Goal: Transaction & Acquisition: Purchase product/service

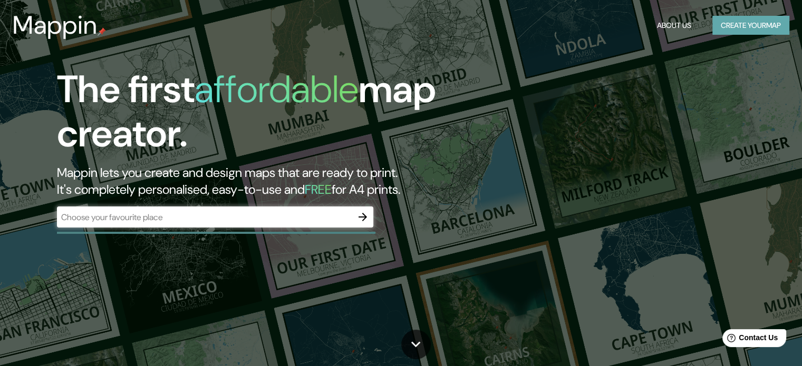
click at [756, 23] on button "Create your map" at bounding box center [750, 25] width 77 height 19
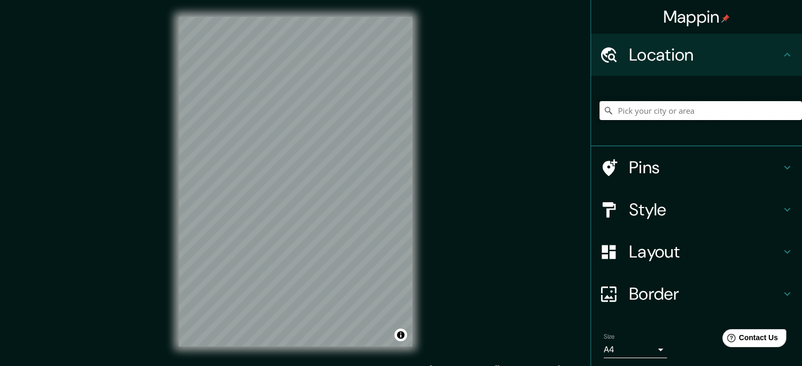
click at [670, 116] on input "Pick your city or area" at bounding box center [700, 110] width 202 height 19
click at [634, 213] on h4 "Style" at bounding box center [705, 209] width 152 height 21
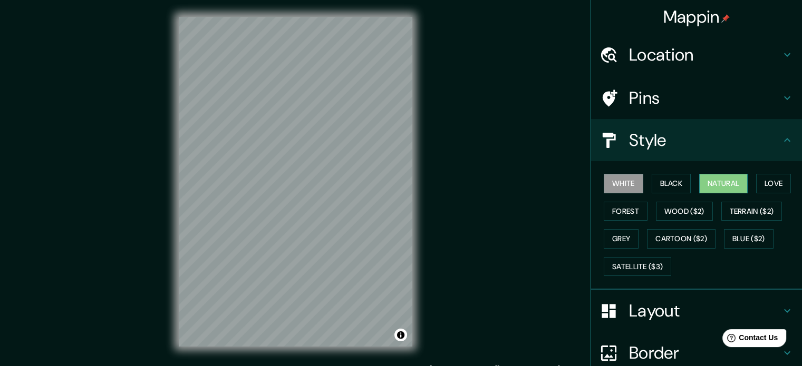
click at [705, 185] on button "Natural" at bounding box center [723, 183] width 48 height 19
click at [683, 57] on h4 "Location" at bounding box center [705, 54] width 152 height 21
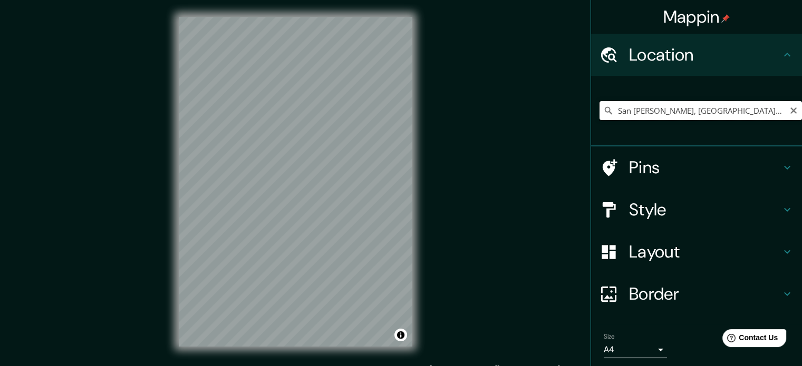
click at [769, 111] on input "San [PERSON_NAME], [GEOGRAPHIC_DATA][PERSON_NAME], [GEOGRAPHIC_DATA]" at bounding box center [700, 110] width 202 height 19
drag, startPoint x: 768, startPoint y: 111, endPoint x: 776, endPoint y: 109, distance: 8.2
click at [776, 109] on input "San [PERSON_NAME], [GEOGRAPHIC_DATA][PERSON_NAME], [GEOGRAPHIC_DATA]" at bounding box center [700, 110] width 202 height 19
click at [774, 110] on input "San [PERSON_NAME], [GEOGRAPHIC_DATA][PERSON_NAME], [GEOGRAPHIC_DATA]" at bounding box center [700, 110] width 202 height 19
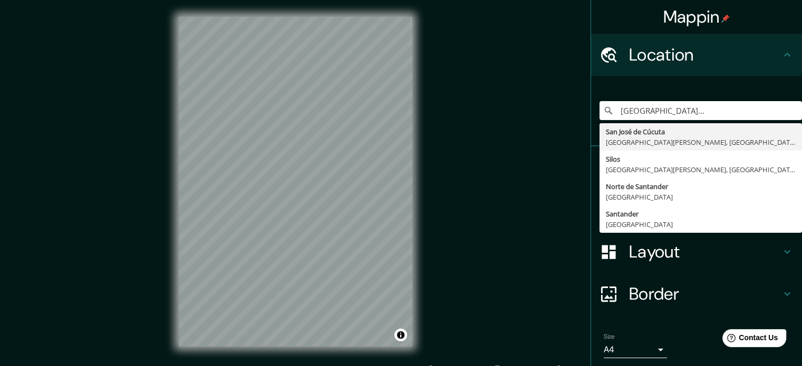
scroll to position [0, 0]
click at [507, 212] on div "Mappin Location [GEOGRAPHIC_DATA][PERSON_NAME], [GEOGRAPHIC_DATA][PERSON_NAME],…" at bounding box center [401, 190] width 802 height 380
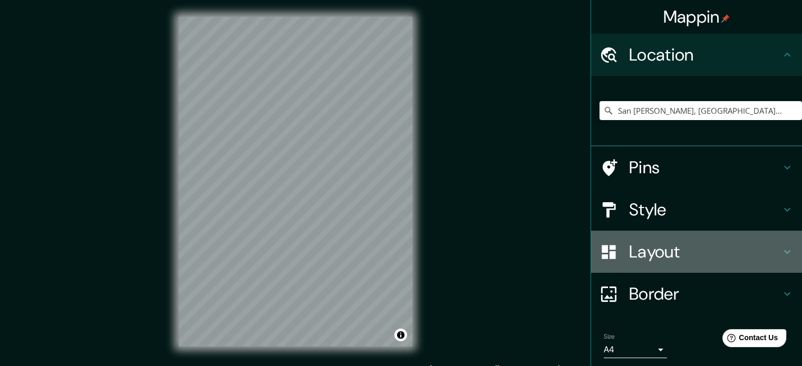
click at [641, 254] on h4 "Layout" at bounding box center [705, 251] width 152 height 21
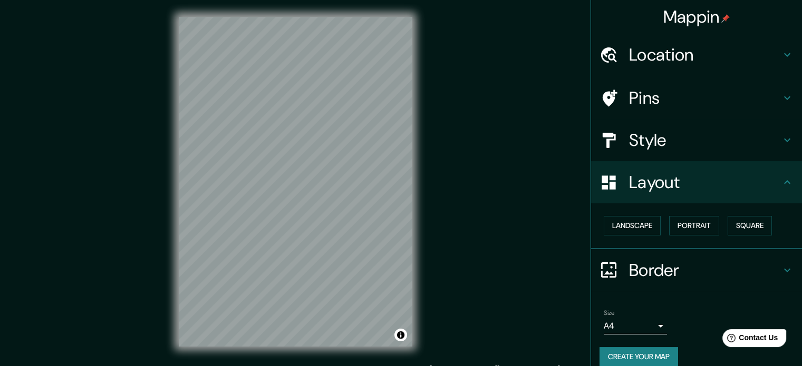
click at [650, 138] on h4 "Style" at bounding box center [705, 140] width 152 height 21
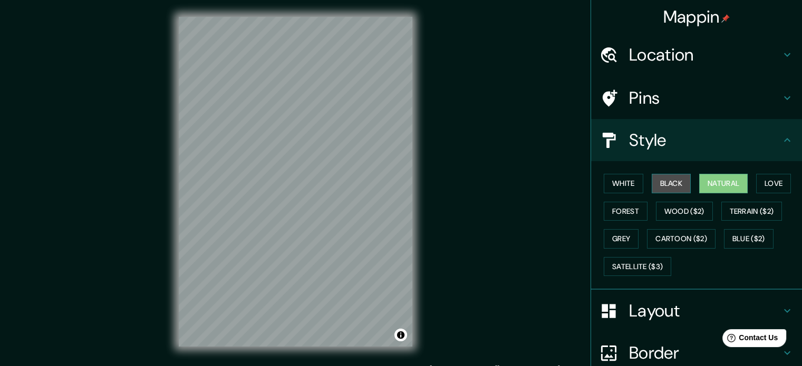
click at [657, 183] on button "Black" at bounding box center [671, 183] width 40 height 19
click at [634, 89] on h4 "Pins" at bounding box center [705, 97] width 152 height 21
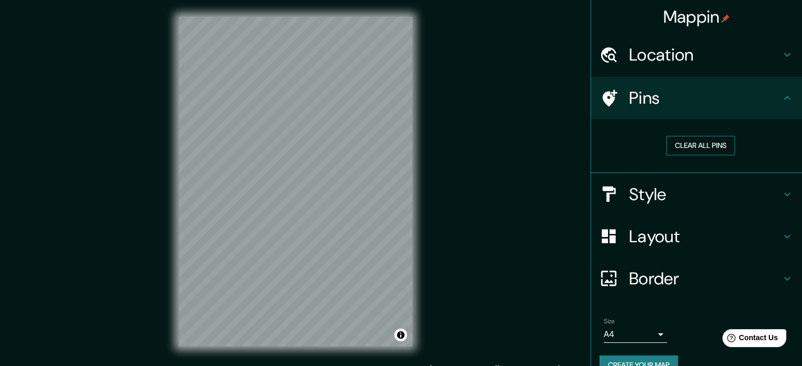
click at [673, 142] on button "Clear all pins" at bounding box center [700, 145] width 69 height 19
click at [384, 181] on div at bounding box center [383, 182] width 8 height 8
click at [693, 149] on button "Clear all pins" at bounding box center [700, 145] width 69 height 19
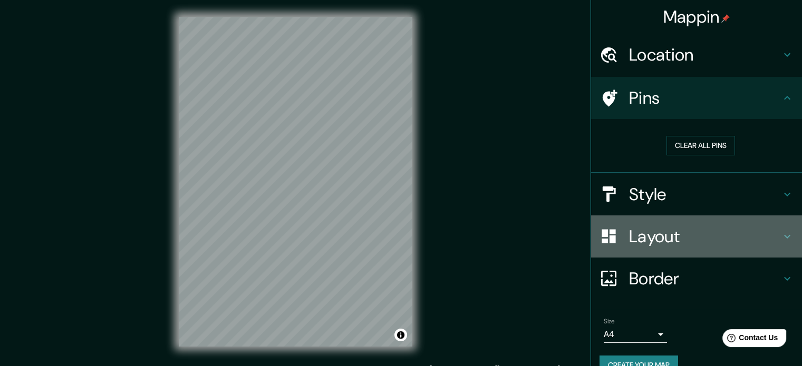
click at [651, 234] on h4 "Layout" at bounding box center [705, 236] width 152 height 21
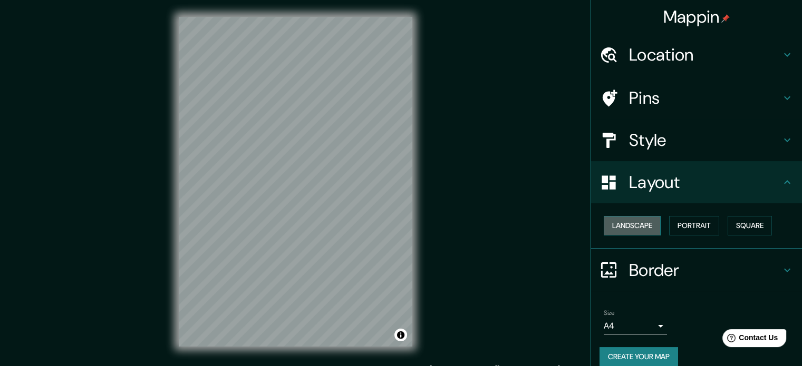
click at [639, 221] on button "Landscape" at bounding box center [631, 225] width 57 height 19
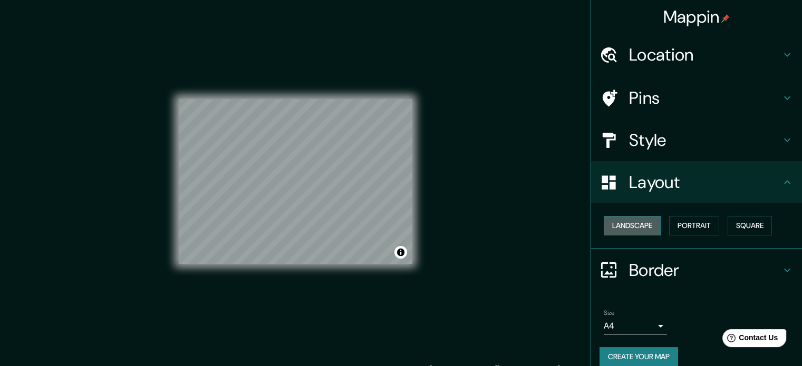
click at [639, 221] on button "Landscape" at bounding box center [631, 225] width 57 height 19
click at [677, 219] on button "Portrait" at bounding box center [694, 225] width 50 height 19
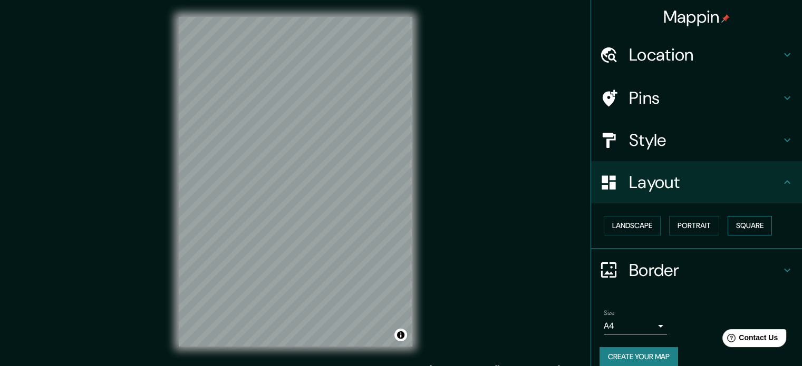
click at [737, 225] on button "Square" at bounding box center [749, 225] width 44 height 19
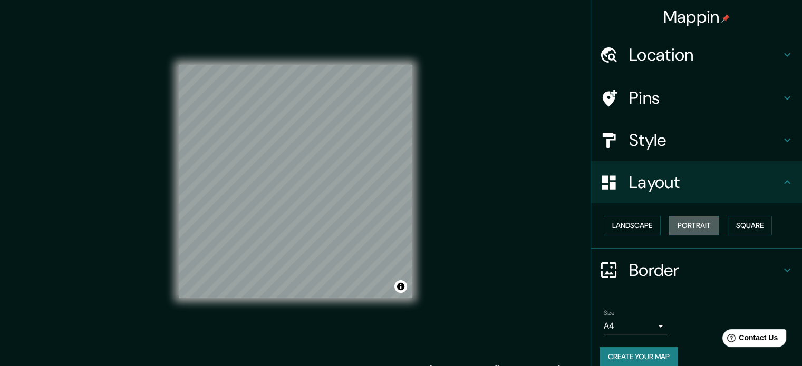
click at [689, 223] on button "Portrait" at bounding box center [694, 225] width 50 height 19
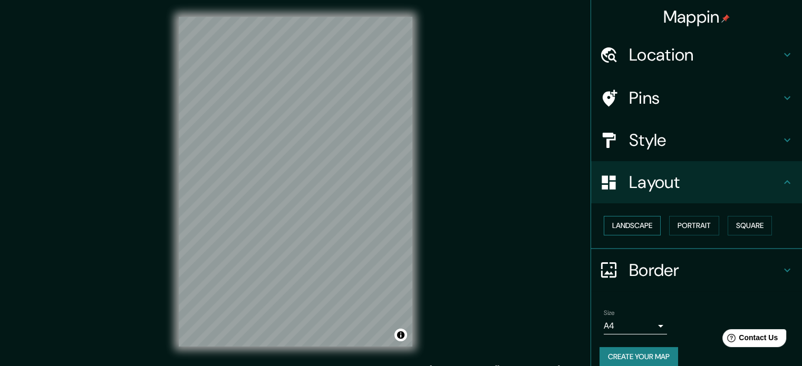
click at [640, 230] on button "Landscape" at bounding box center [631, 225] width 57 height 19
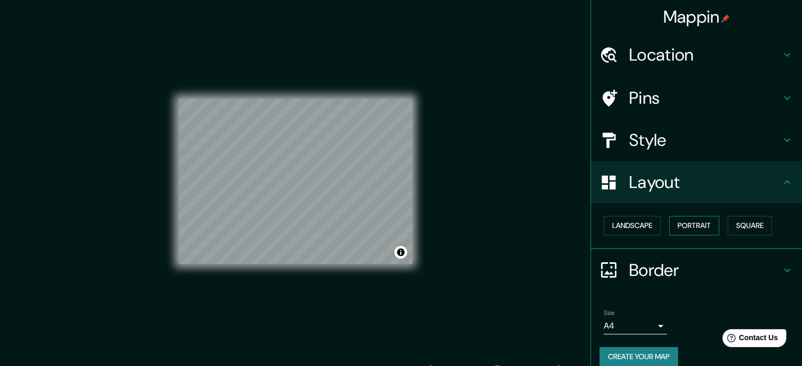
click at [691, 233] on div "Landscape [GEOGRAPHIC_DATA]" at bounding box center [700, 226] width 202 height 28
click at [694, 226] on button "Portrait" at bounding box center [694, 225] width 50 height 19
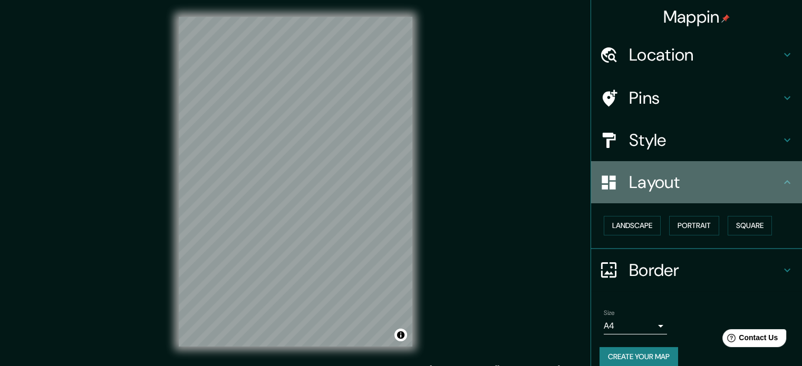
click at [731, 180] on h4 "Layout" at bounding box center [705, 182] width 152 height 21
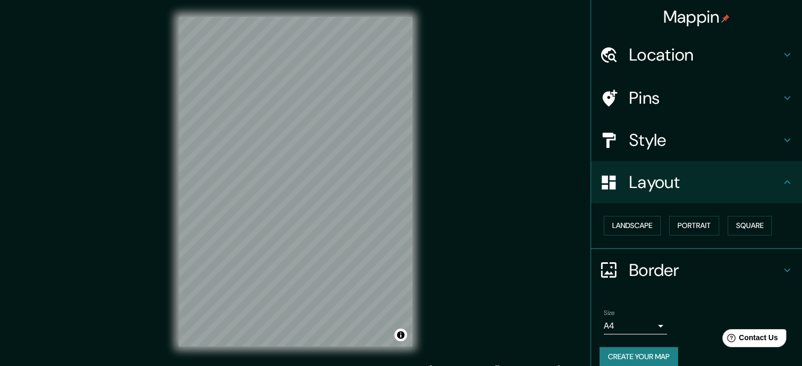
type input "San [PERSON_NAME], [GEOGRAPHIC_DATA][PERSON_NAME], [GEOGRAPHIC_DATA] [PERSON_NA…"
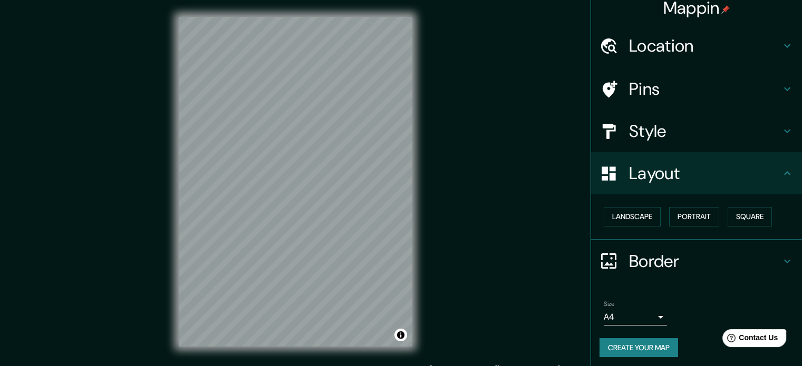
scroll to position [12, 0]
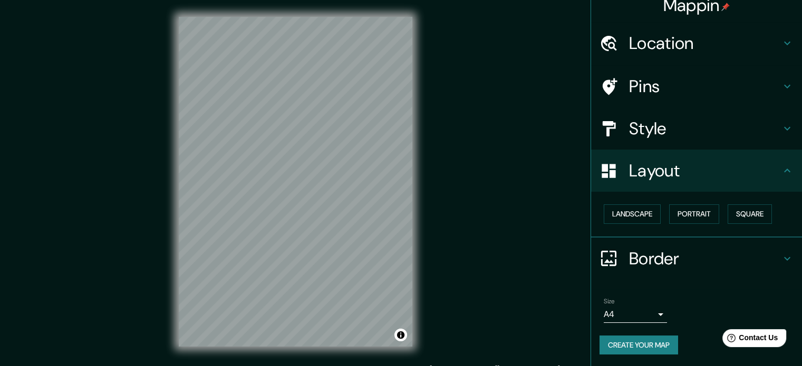
click at [626, 345] on button "Create your map" at bounding box center [638, 345] width 79 height 19
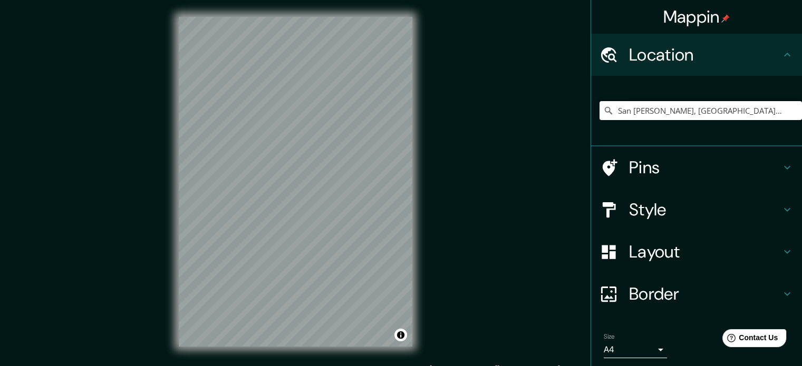
click at [763, 114] on input "San José de Cúcuta, Norte de Santander, Colombia santo doming" at bounding box center [700, 110] width 202 height 19
click at [694, 110] on input "San José de Cúcuta, Norte de Santander, Colombia santo doming" at bounding box center [700, 110] width 202 height 19
click at [694, 109] on input "San José de Cúcuta, Norte de Santander, Colombia santo doming" at bounding box center [700, 110] width 202 height 19
click at [719, 112] on input "San José de Cúcuta, Norte de Santander, Colombia santo doming" at bounding box center [700, 110] width 202 height 19
click at [770, 110] on input "San José de Cúcuta, Norte de Santander, Colombia santo doming" at bounding box center [700, 110] width 202 height 19
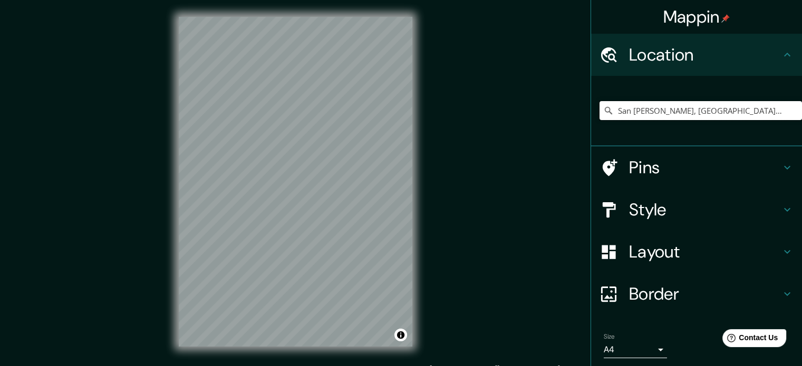
click at [776, 110] on input "San José de Cúcuta, Norte de Santander, Colombia santo doming" at bounding box center [700, 110] width 202 height 19
drag, startPoint x: 777, startPoint y: 109, endPoint x: 605, endPoint y: 110, distance: 172.3
click at [605, 110] on input "San José de Cúcuta, Norte de Santander, Colombia santo doming" at bounding box center [700, 110] width 202 height 19
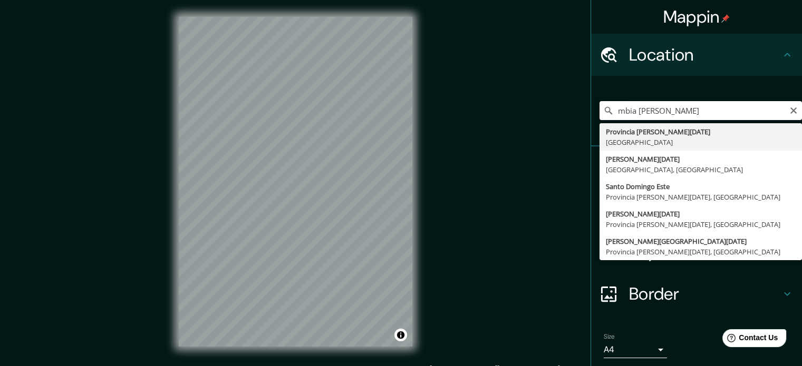
drag, startPoint x: 689, startPoint y: 113, endPoint x: 591, endPoint y: 119, distance: 97.7
click at [599, 119] on input "mbia santo doming" at bounding box center [700, 110] width 202 height 19
type input "cucutaProvincia Santo Domingo, República Dominicana"
click at [638, 112] on input "cucutaProvincia Santo Domingo, República Dominicana" at bounding box center [700, 110] width 202 height 19
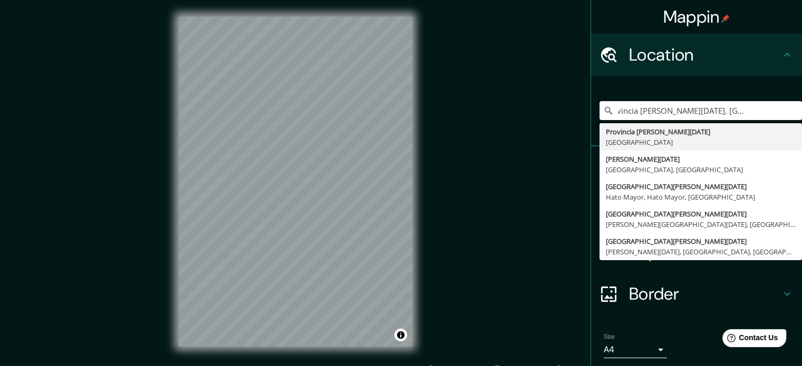
drag, startPoint x: 638, startPoint y: 112, endPoint x: 797, endPoint y: 111, distance: 159.2
click at [797, 111] on div "Mappin Location cucutaProvincia Santo Domingo, República Dominicana Provincia S…" at bounding box center [695, 183] width 211 height 366
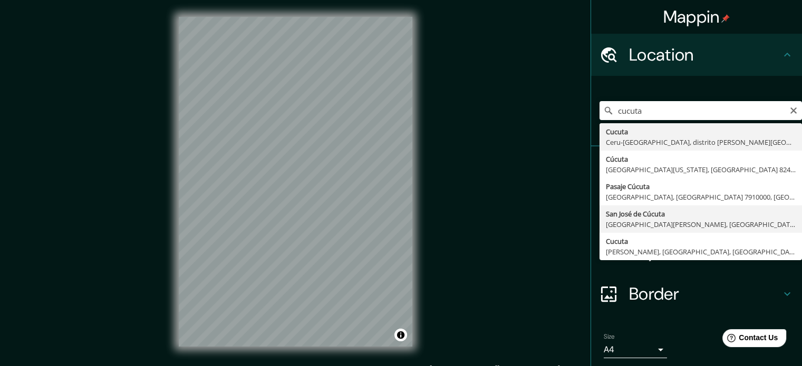
type input "San José de Cúcuta, Norte de Santander, Colombia"
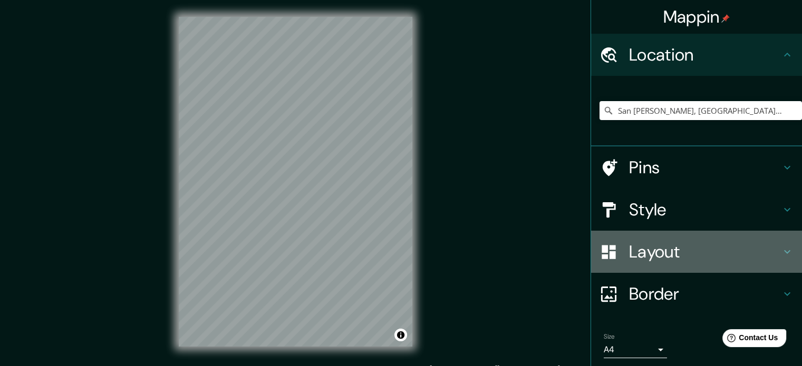
click at [632, 246] on h4 "Layout" at bounding box center [705, 251] width 152 height 21
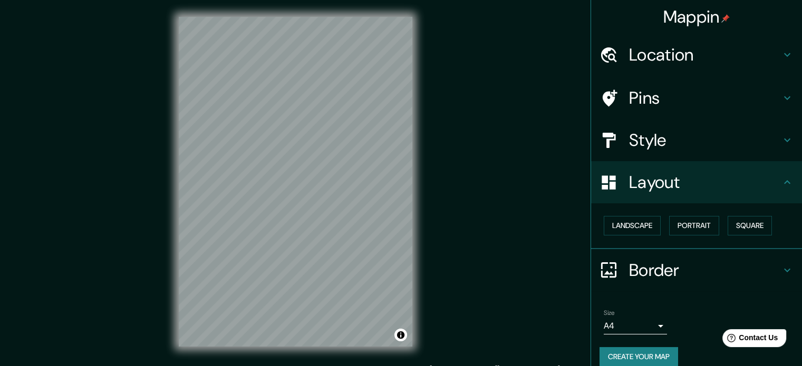
click at [644, 142] on h4 "Style" at bounding box center [705, 140] width 152 height 21
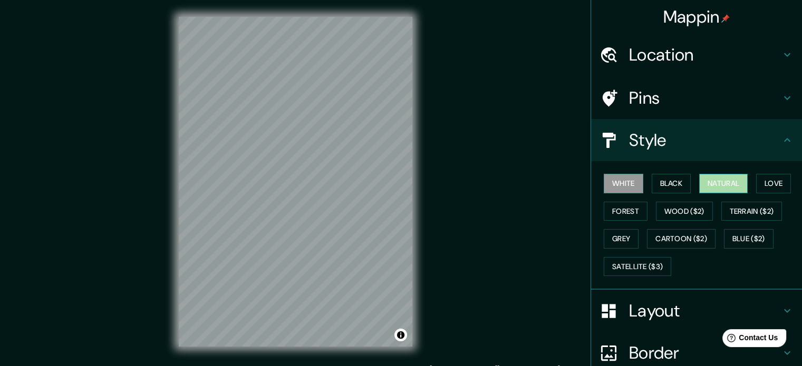
click at [704, 182] on button "Natural" at bounding box center [723, 183] width 48 height 19
click at [652, 182] on button "Black" at bounding box center [671, 183] width 40 height 19
